Goal: Understand process/instructions: Learn how to perform a task or action

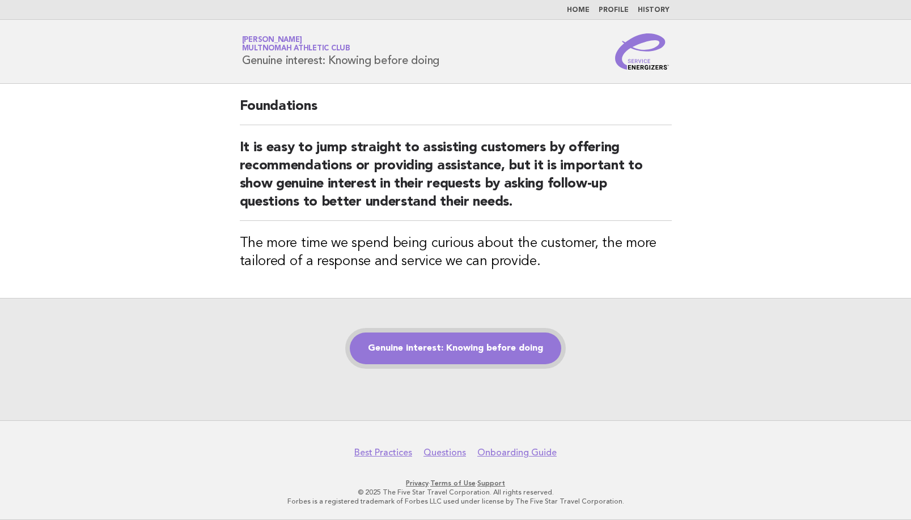
click at [488, 349] on link "Genuine interest: Knowing before doing" at bounding box center [455, 349] width 211 height 32
click at [496, 357] on link "Genuine interest: Knowing before doing" at bounding box center [455, 349] width 211 height 32
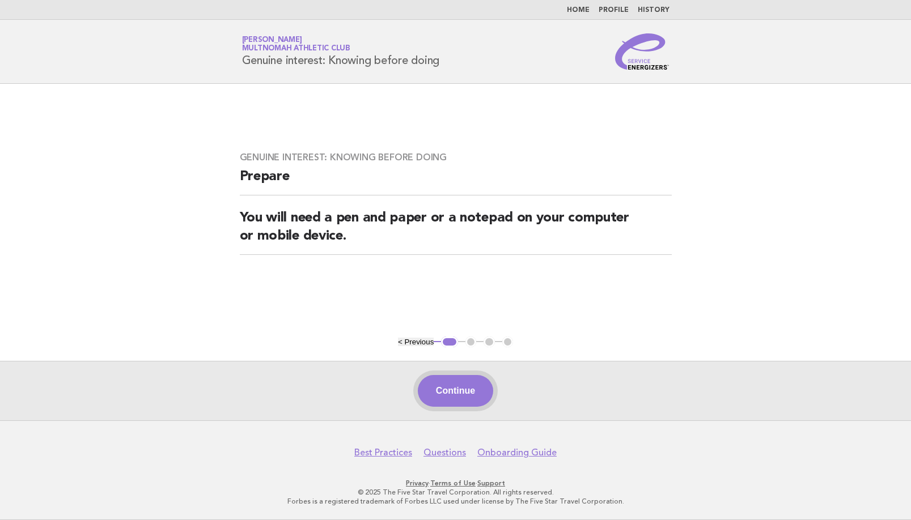
click at [462, 397] on button "Continue" at bounding box center [455, 391] width 75 height 32
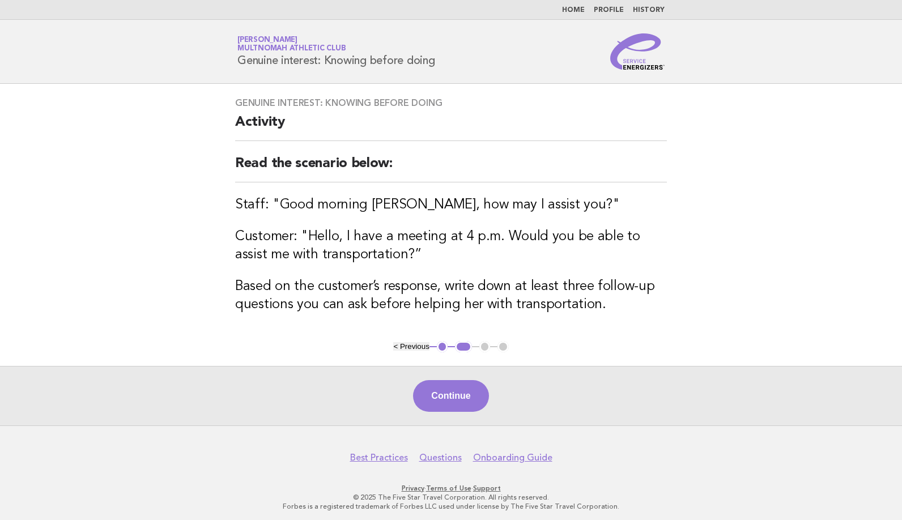
click at [461, 393] on button "Continue" at bounding box center [450, 396] width 75 height 32
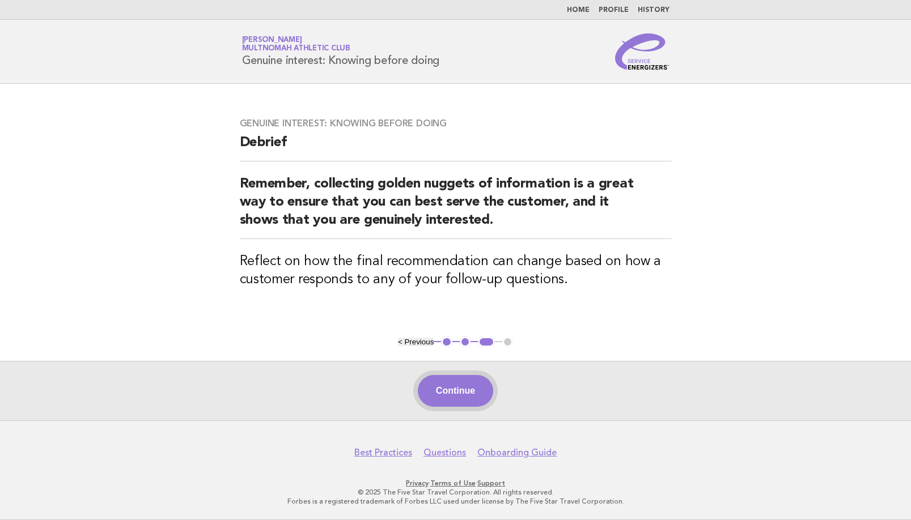
click at [459, 380] on button "Continue" at bounding box center [455, 391] width 75 height 32
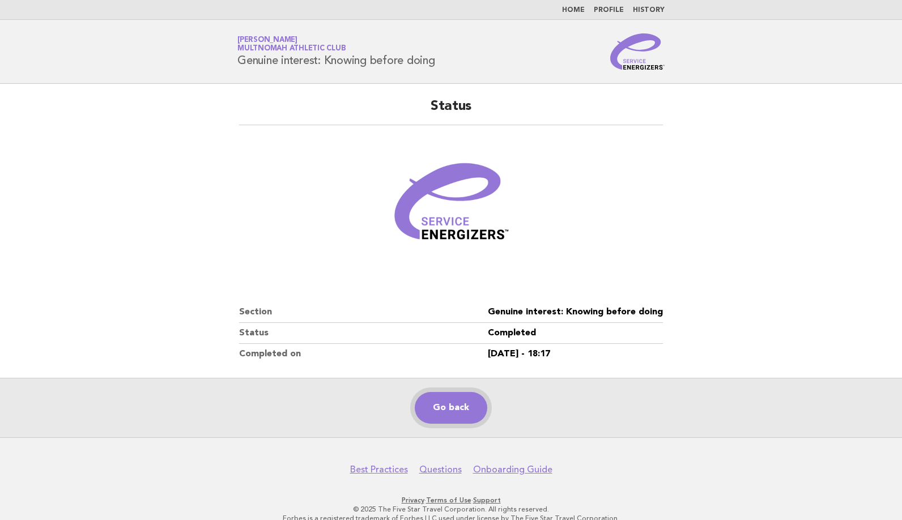
click at [444, 403] on link "Go back" at bounding box center [451, 408] width 73 height 32
